Goal: Transaction & Acquisition: Purchase product/service

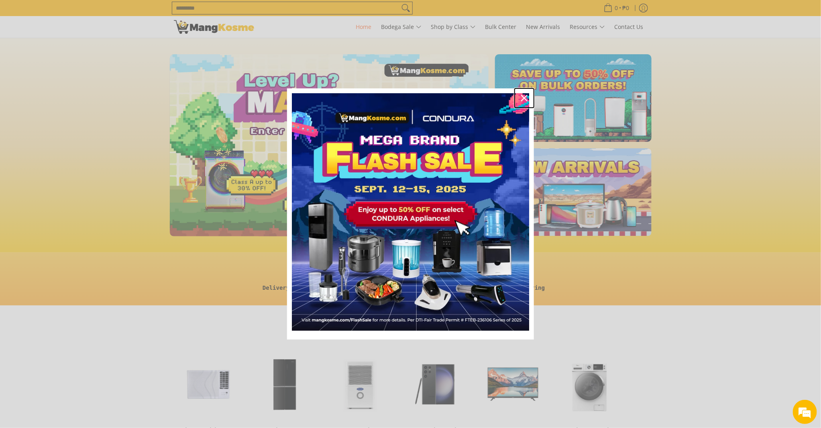
click at [526, 100] on icon "close icon" at bounding box center [524, 98] width 6 height 6
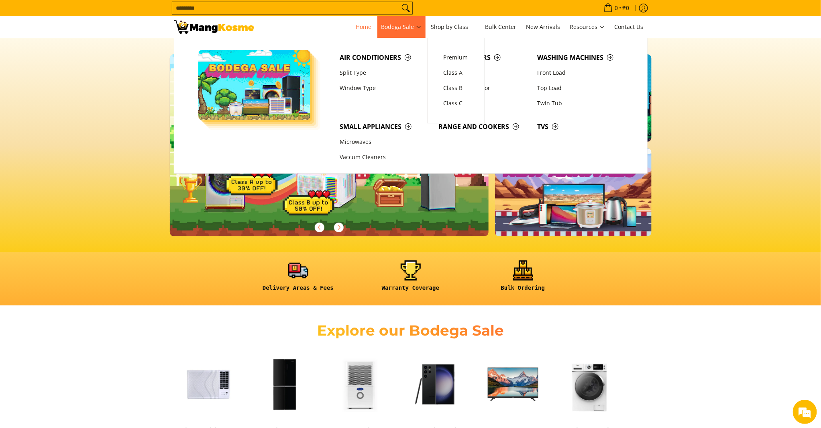
click at [402, 27] on span "Bodega Sale" at bounding box center [401, 27] width 40 height 10
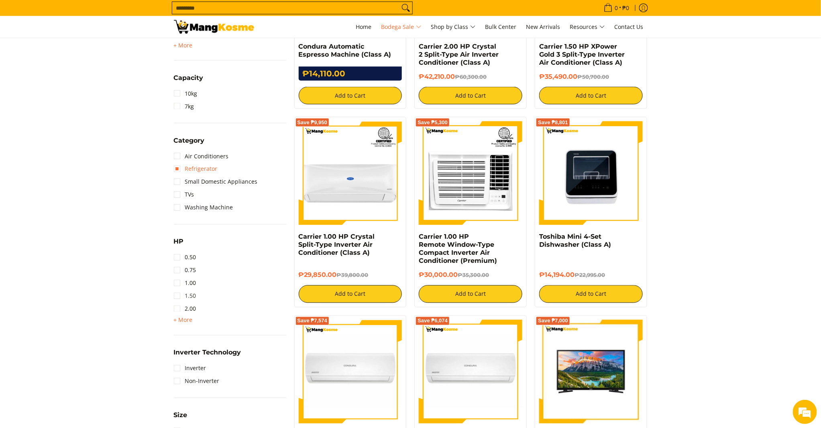
click at [179, 295] on link "1.50" at bounding box center [185, 295] width 22 height 13
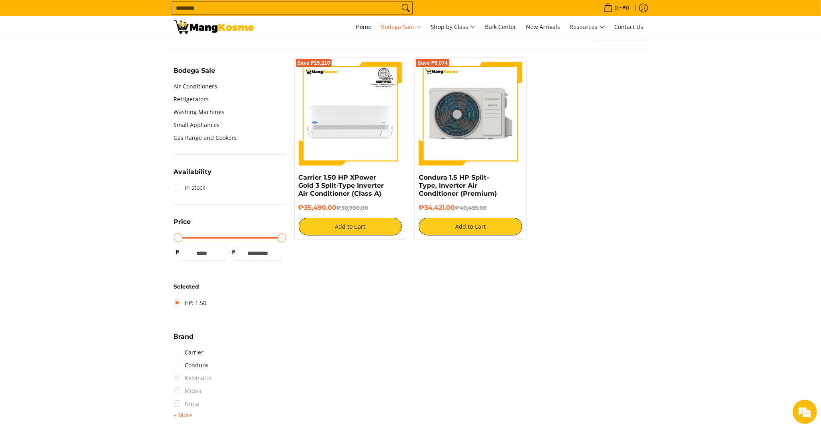
scroll to position [245, 0]
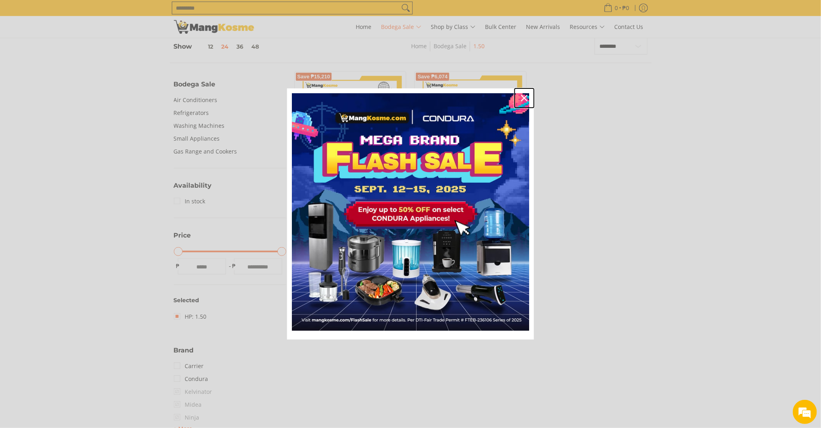
click at [522, 97] on icon "close icon" at bounding box center [524, 98] width 6 height 6
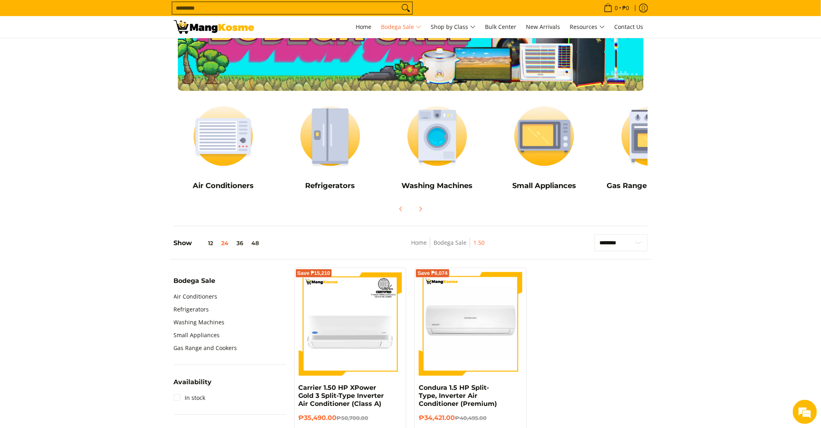
scroll to position [178, 0]
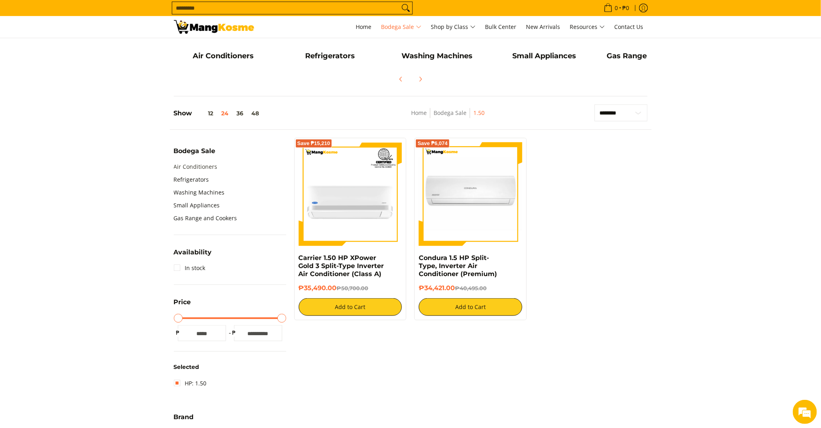
click at [195, 167] on link "Air Conditioners" at bounding box center [196, 166] width 44 height 13
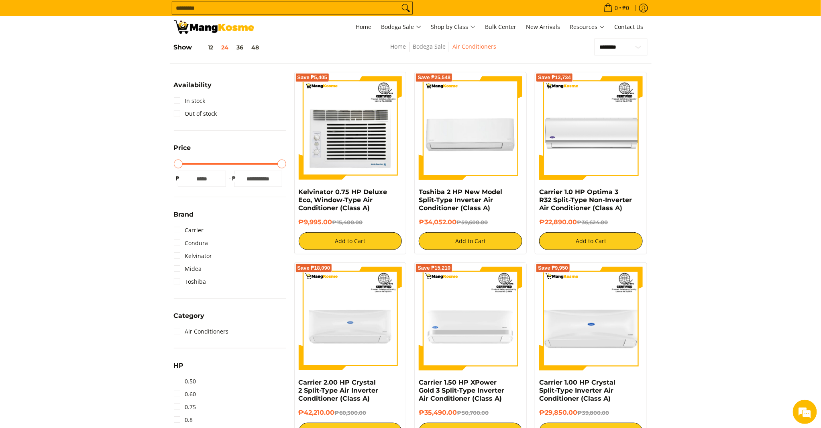
scroll to position [45, 0]
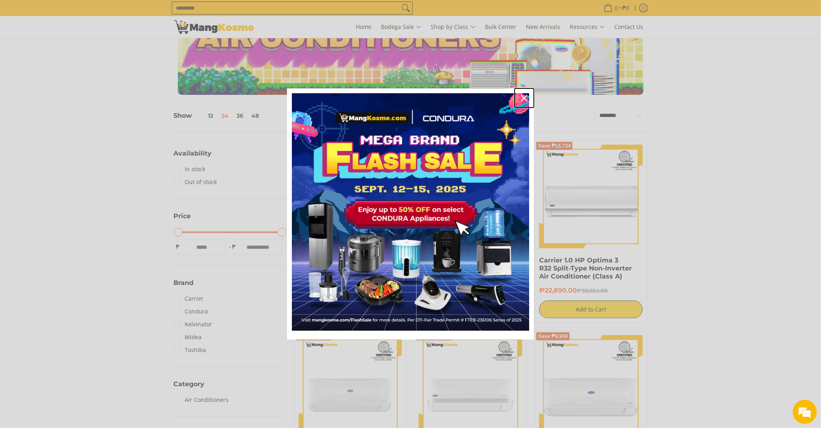
click at [524, 98] on icon "close icon" at bounding box center [524, 98] width 6 height 6
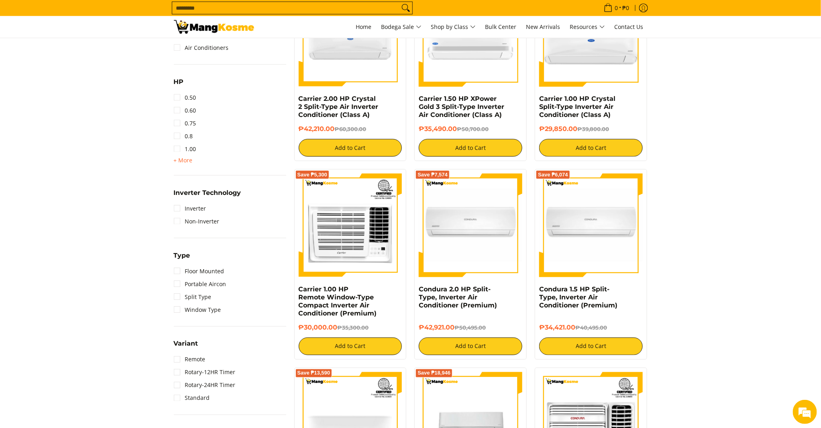
scroll to position [401, 0]
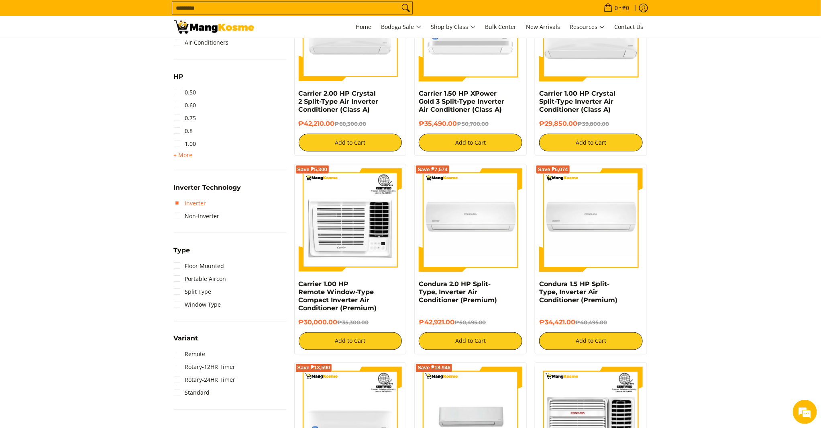
click at [189, 201] on link "Inverter" at bounding box center [190, 203] width 33 height 13
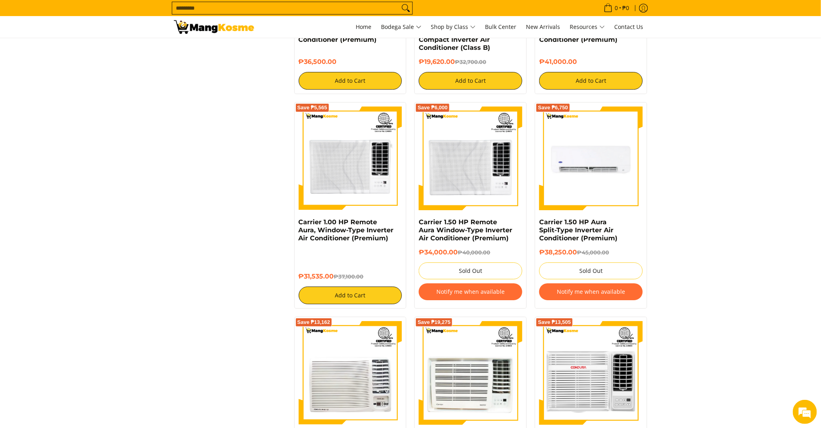
scroll to position [1229, 0]
